Goal: Navigation & Orientation: Find specific page/section

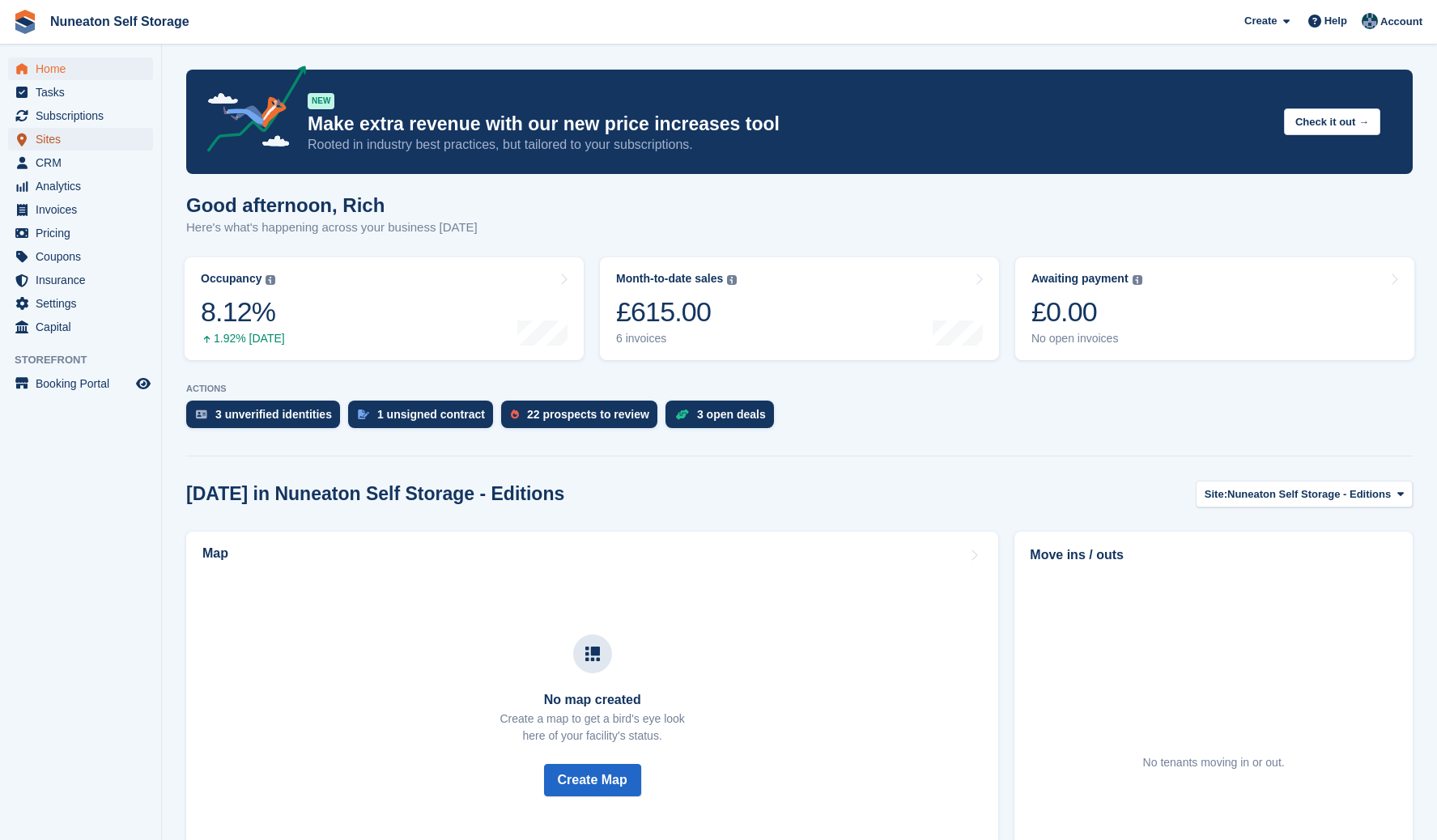
click at [61, 143] on span "Sites" at bounding box center [84, 140] width 97 height 22
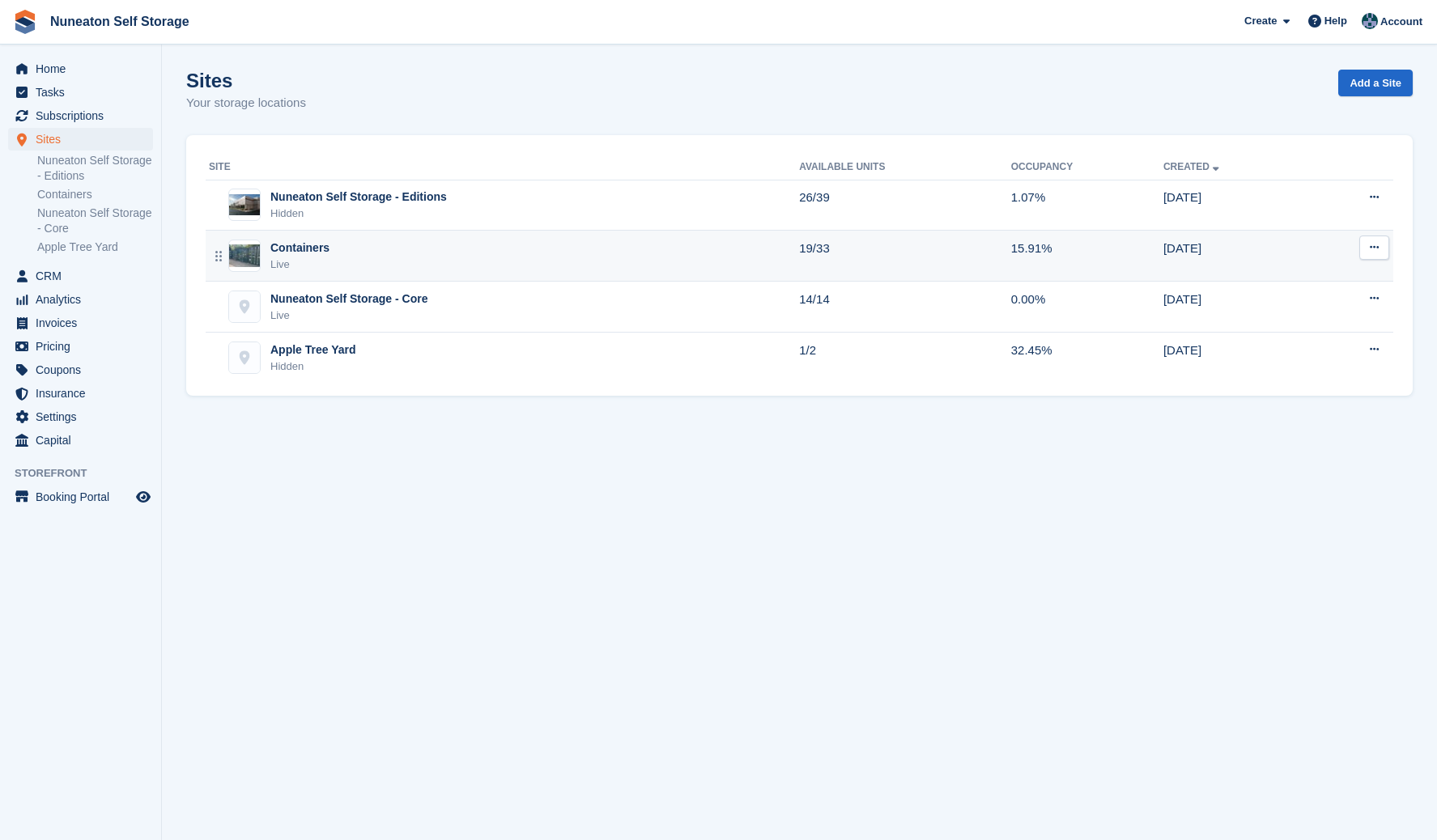
click at [375, 261] on div "Containers Live" at bounding box center [504, 256] width 590 height 33
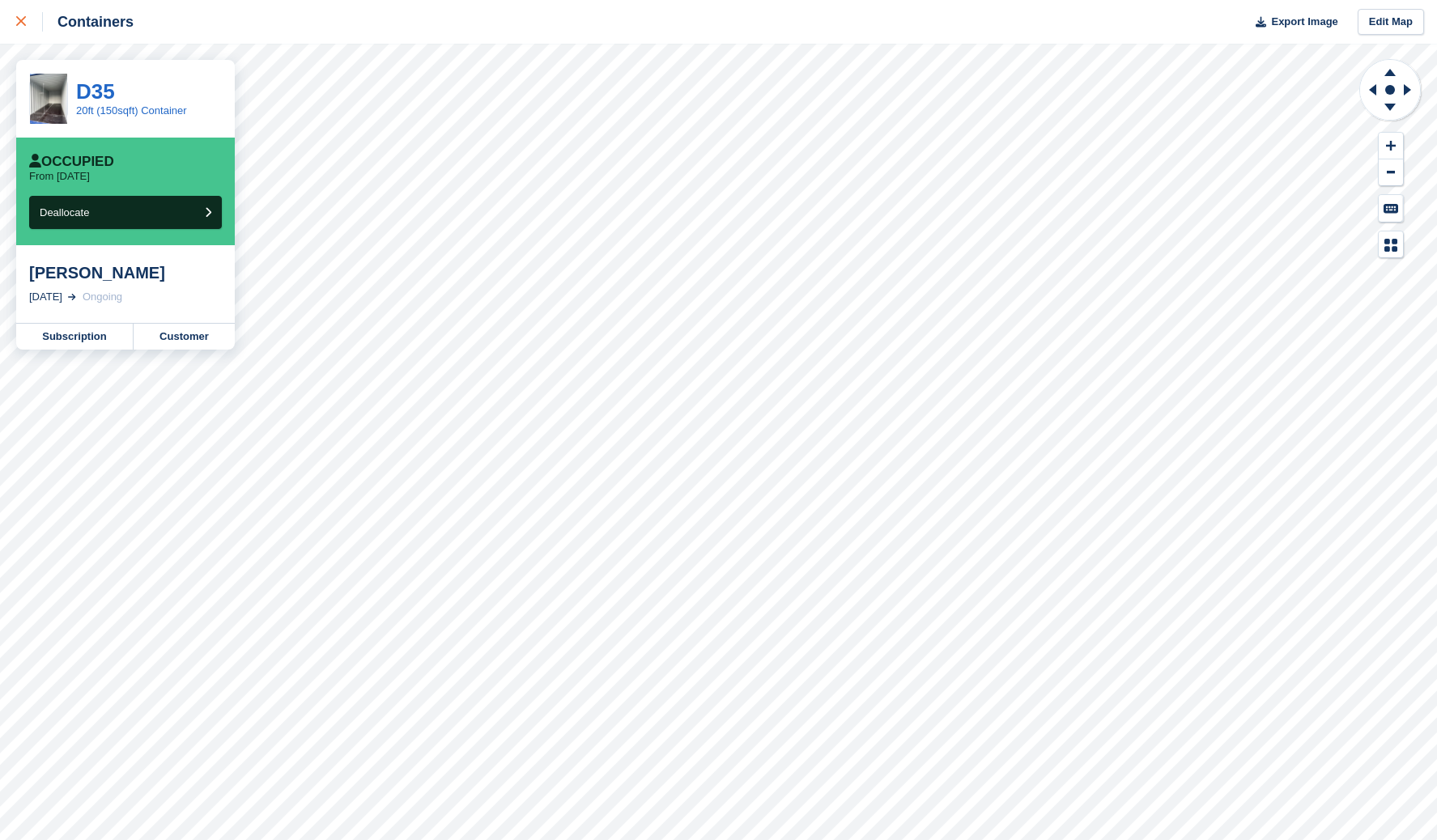
click at [16, 18] on icon at bounding box center [21, 21] width 9 height 9
